Goal: Check status

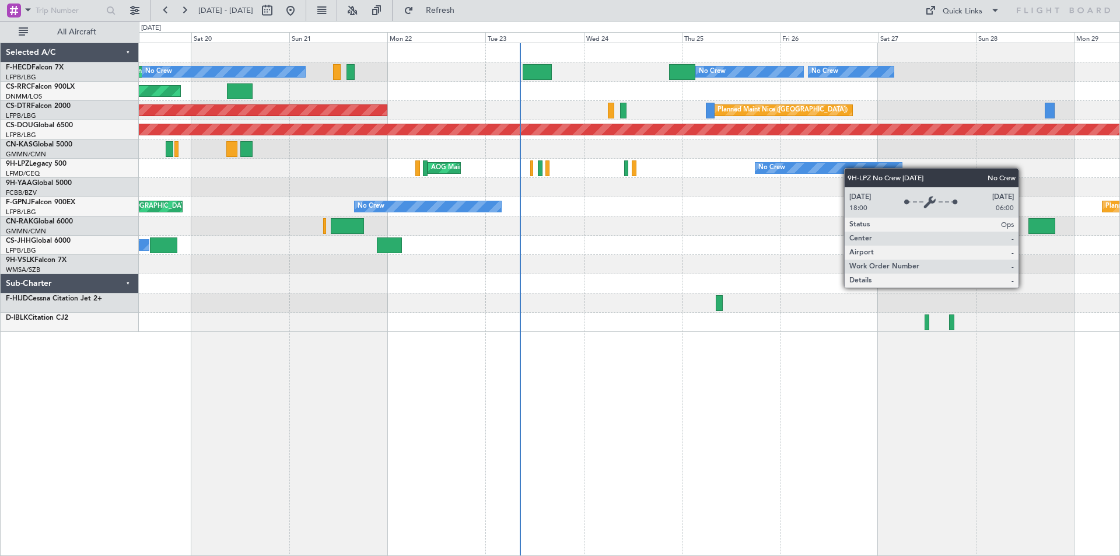
click at [717, 198] on div "Planned Maint [GEOGRAPHIC_DATA] ([GEOGRAPHIC_DATA]) No Crew No Crew Planned Mai…" at bounding box center [629, 187] width 980 height 289
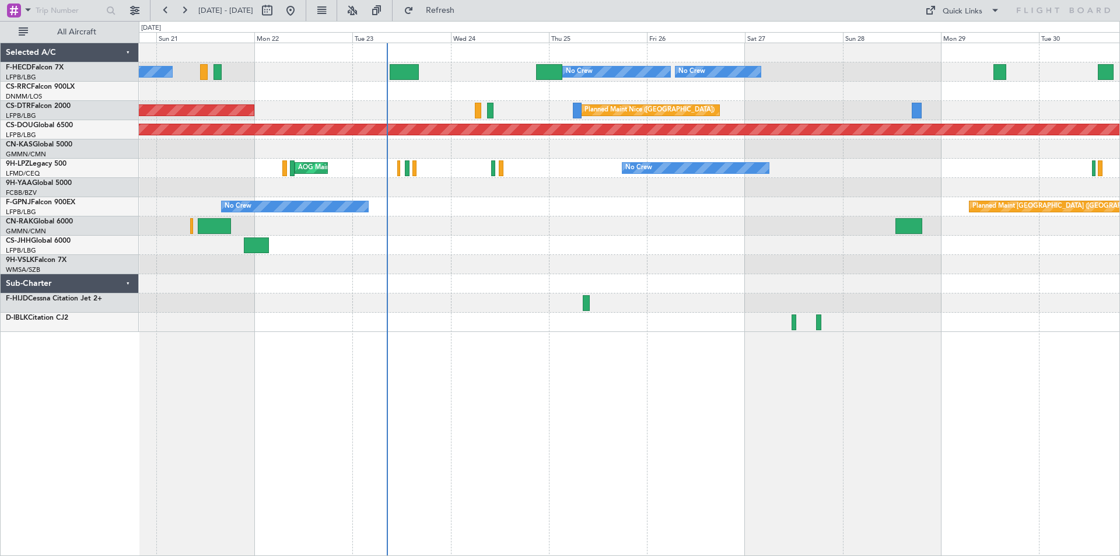
click at [644, 248] on div "No Crew No Crew Planned Maint [GEOGRAPHIC_DATA] ([GEOGRAPHIC_DATA]) No Crew Pla…" at bounding box center [629, 187] width 980 height 289
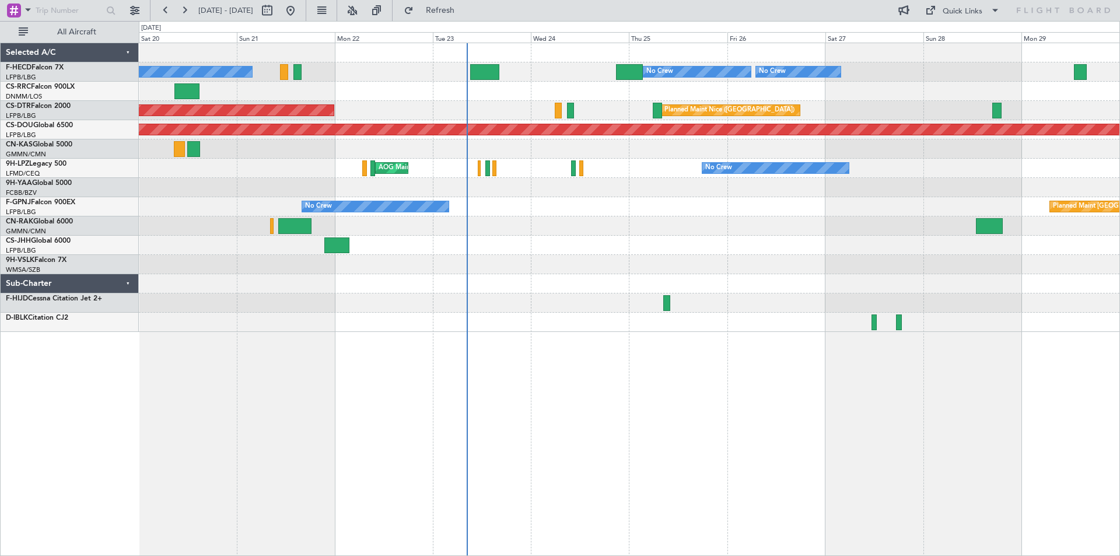
click at [625, 195] on div "Planned Maint Paris (Le Bourget) No Crew Planned Maint Paris (Le Bourget) No Cr…" at bounding box center [629, 187] width 980 height 289
